Goal: Obtain resource: Download file/media

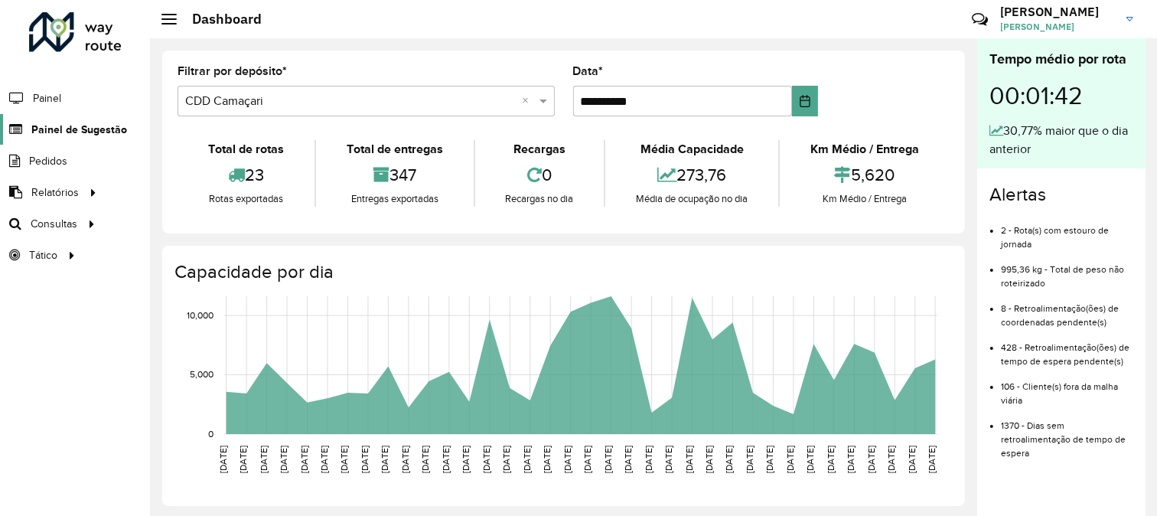
click at [56, 126] on span "Painel de Sugestão" at bounding box center [79, 130] width 96 height 16
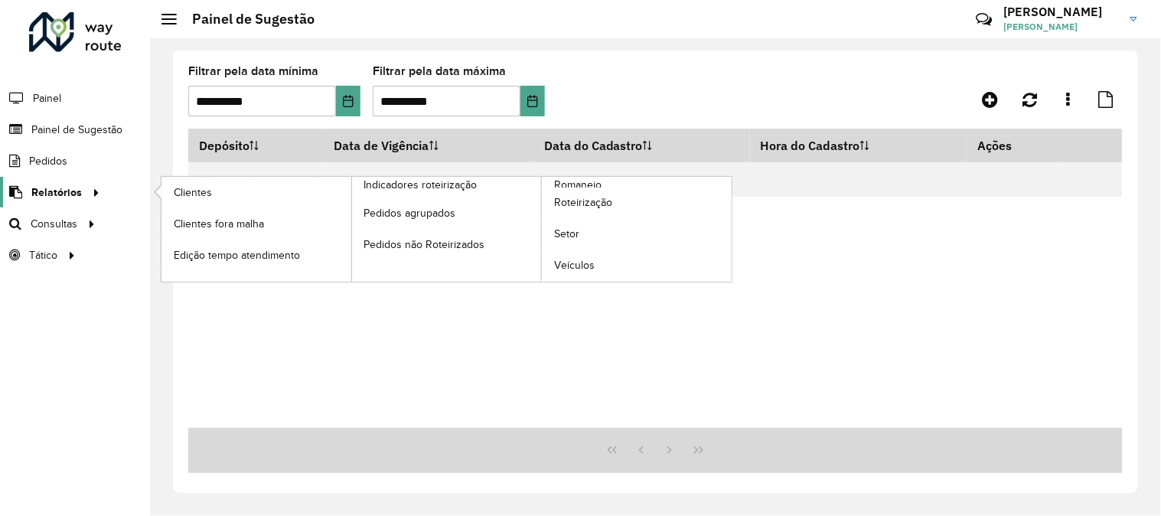
click at [73, 194] on span "Relatórios" at bounding box center [56, 192] width 51 height 16
click at [595, 182] on span "Romaneio" at bounding box center [579, 185] width 50 height 16
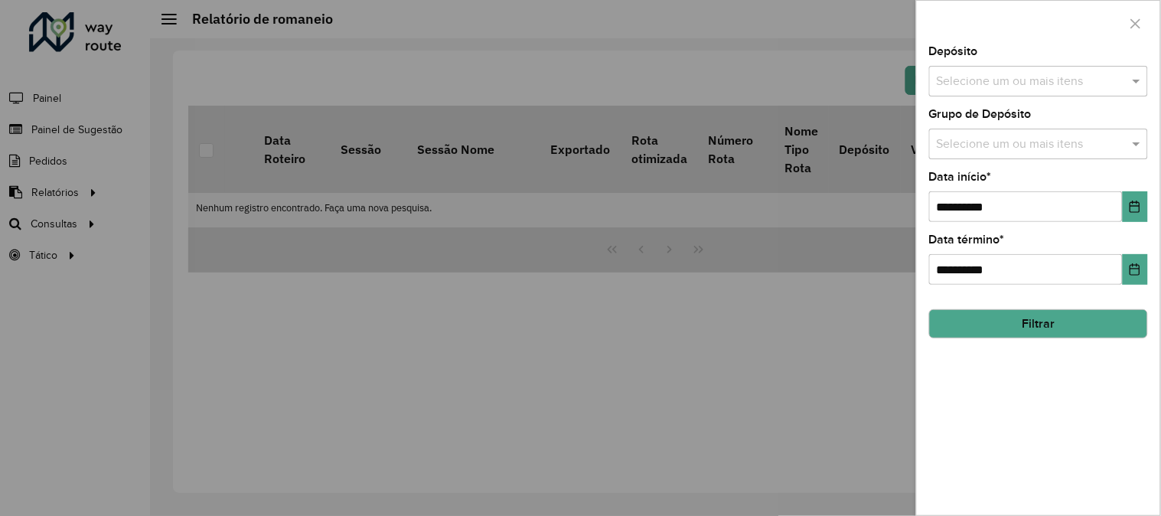
click at [992, 77] on input "text" at bounding box center [1031, 82] width 196 height 18
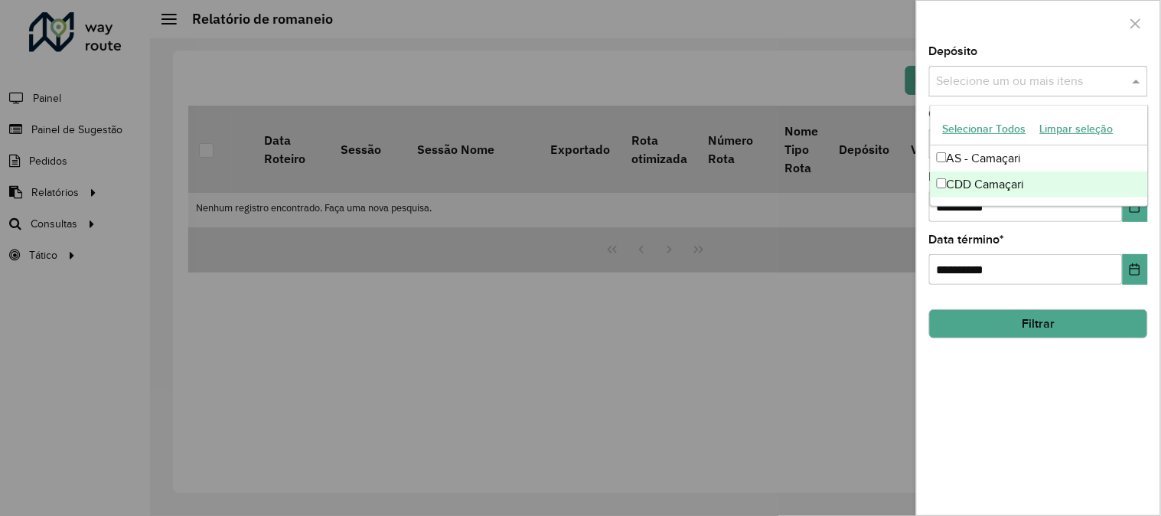
click at [976, 184] on div "CDD Camaçari" at bounding box center [1039, 184] width 217 height 26
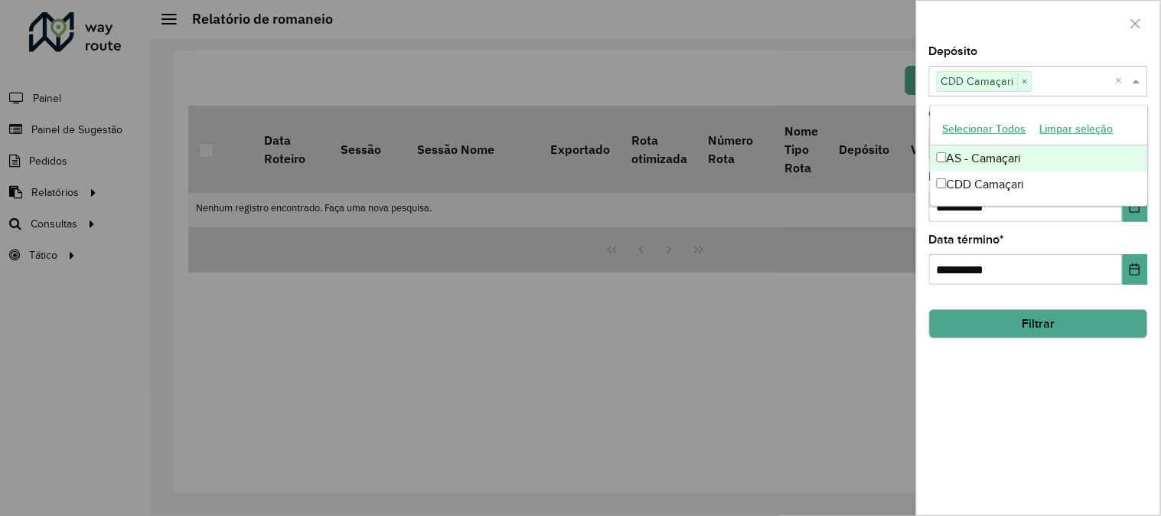
click at [1035, 34] on div at bounding box center [1038, 23] width 243 height 45
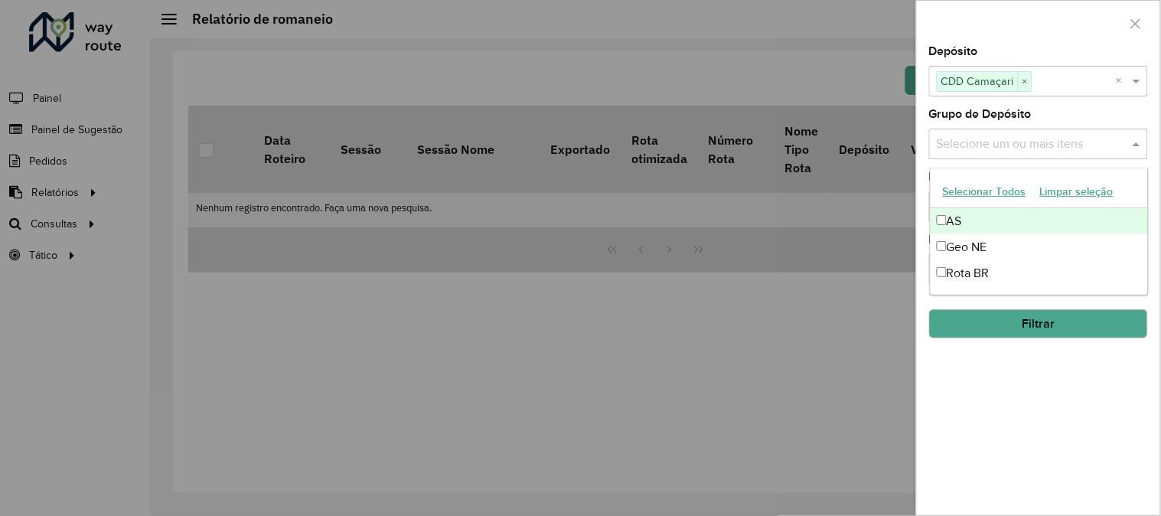
click at [1045, 151] on input "text" at bounding box center [1031, 144] width 196 height 18
click at [1049, 116] on div "Grupo de Depósito Selecione um ou mais itens" at bounding box center [1038, 134] width 219 height 51
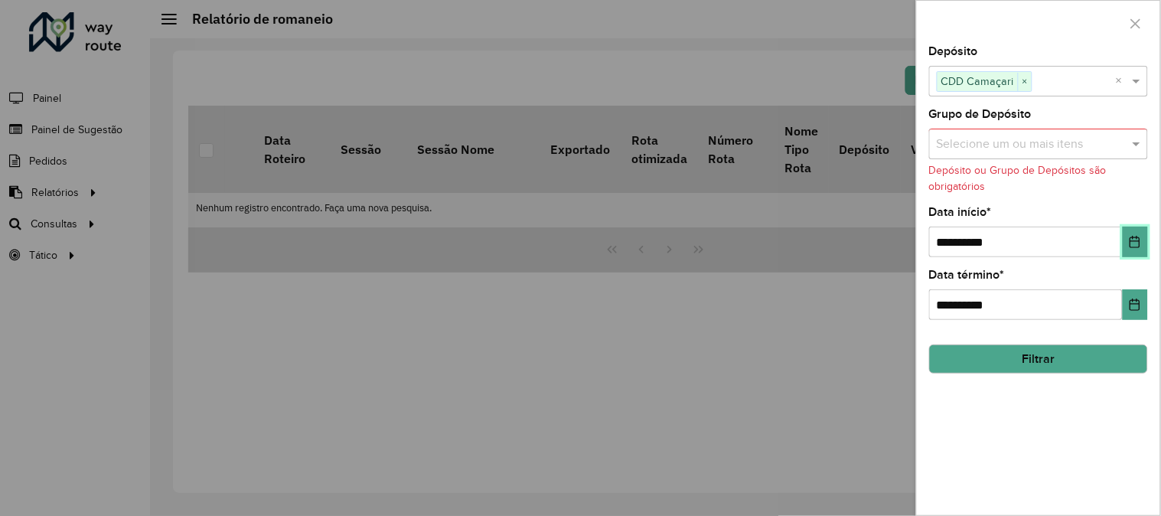
click at [1138, 233] on button "Choose Date" at bounding box center [1135, 242] width 25 height 31
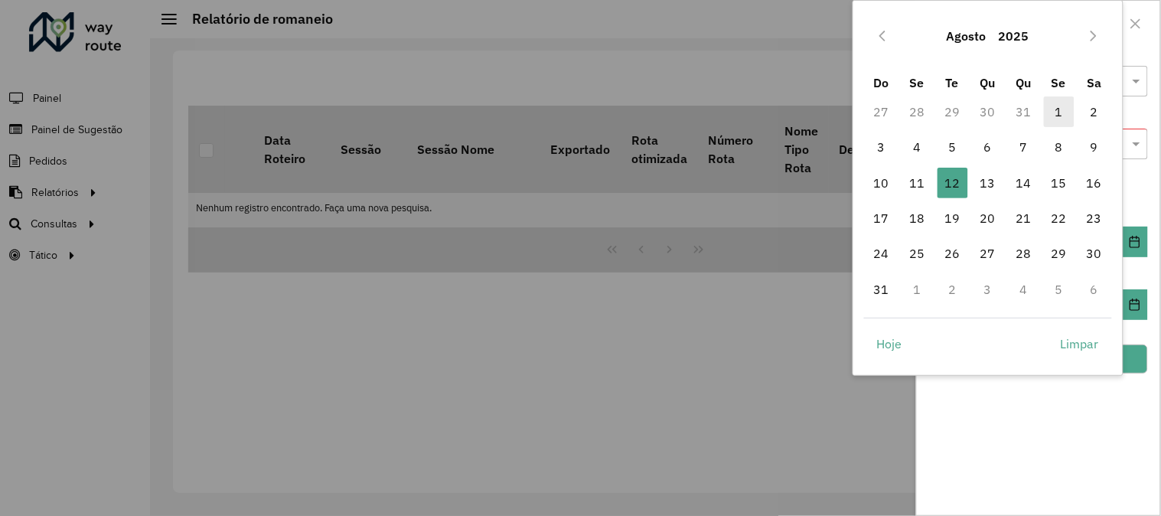
click at [1053, 109] on span "1" at bounding box center [1059, 111] width 31 height 31
type input "**********"
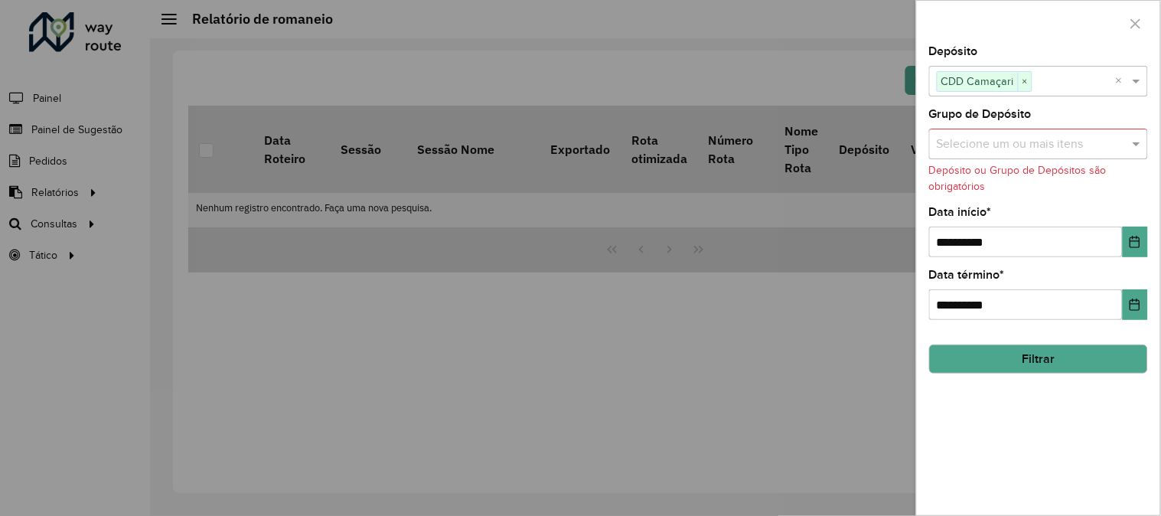
click at [1076, 354] on button "Filtrar" at bounding box center [1038, 358] width 219 height 29
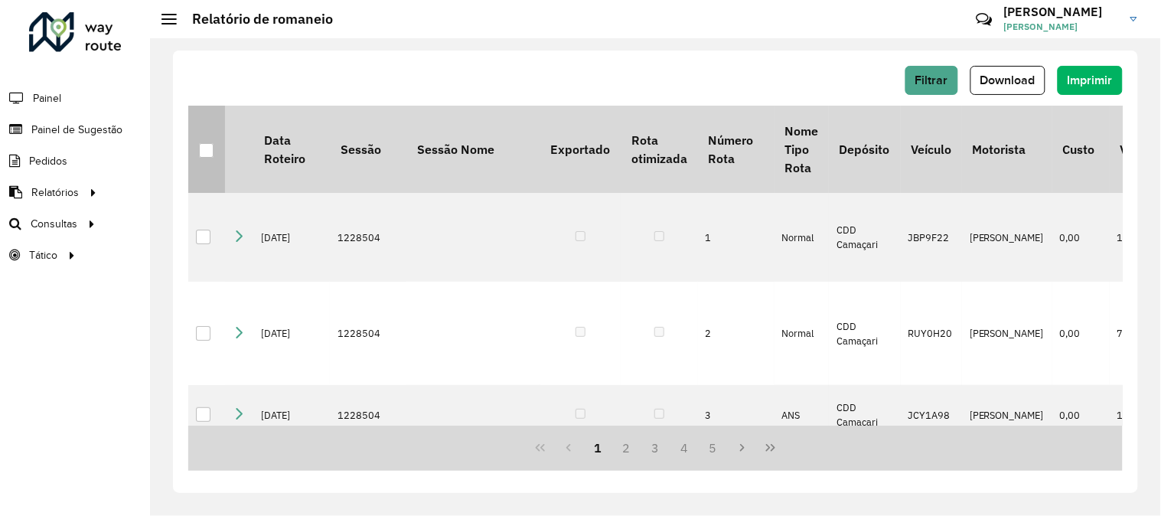
click at [207, 143] on div at bounding box center [206, 150] width 15 height 15
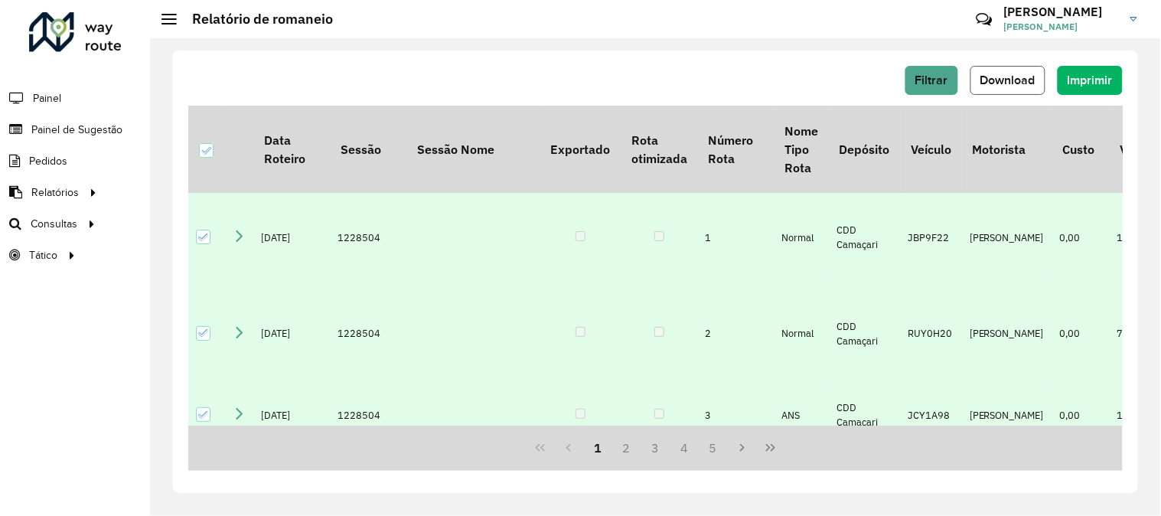
click at [1004, 79] on span "Download" at bounding box center [1008, 79] width 55 height 13
